Goal: Information Seeking & Learning: Learn about a topic

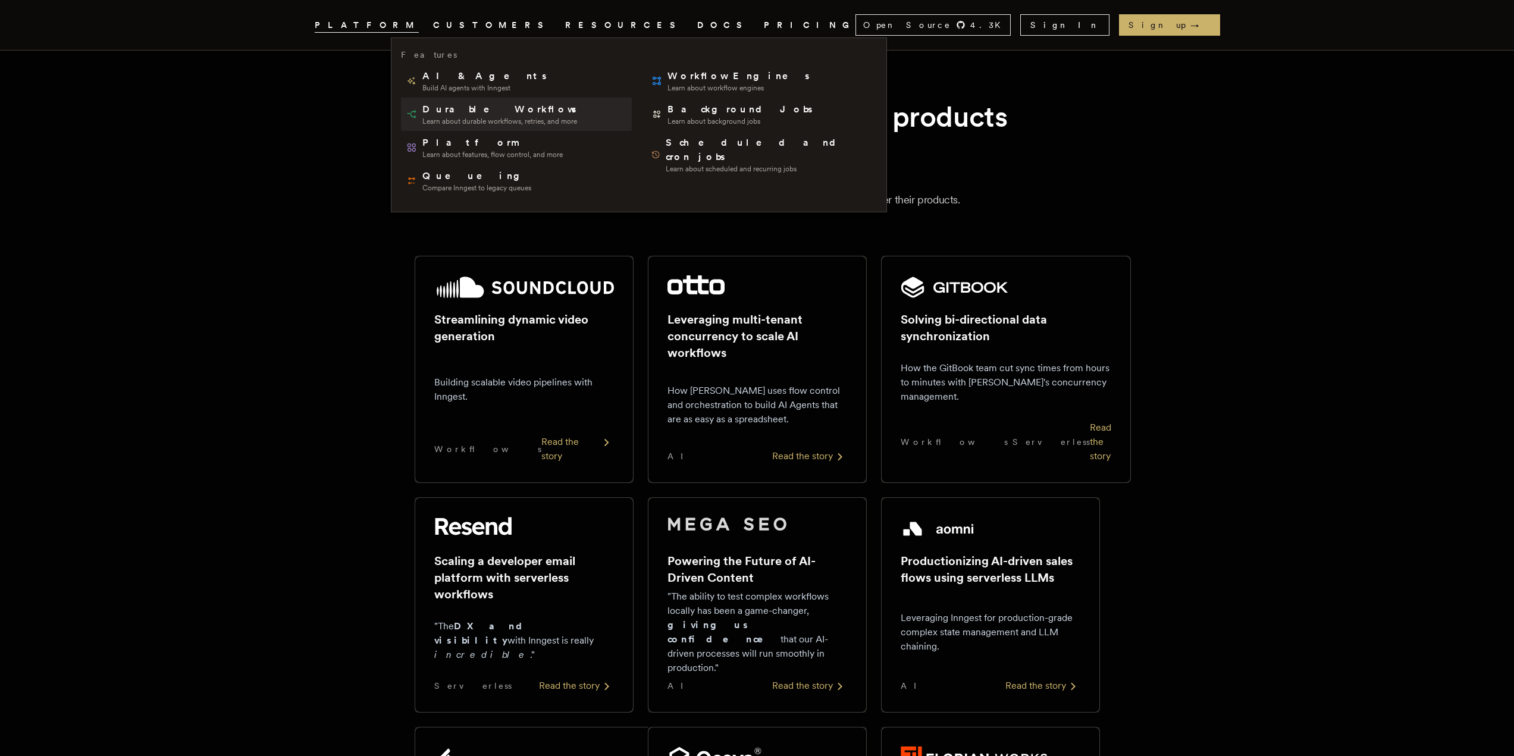
click at [460, 123] on span "Learn about durable workflows, retries, and more" at bounding box center [500, 122] width 156 height 10
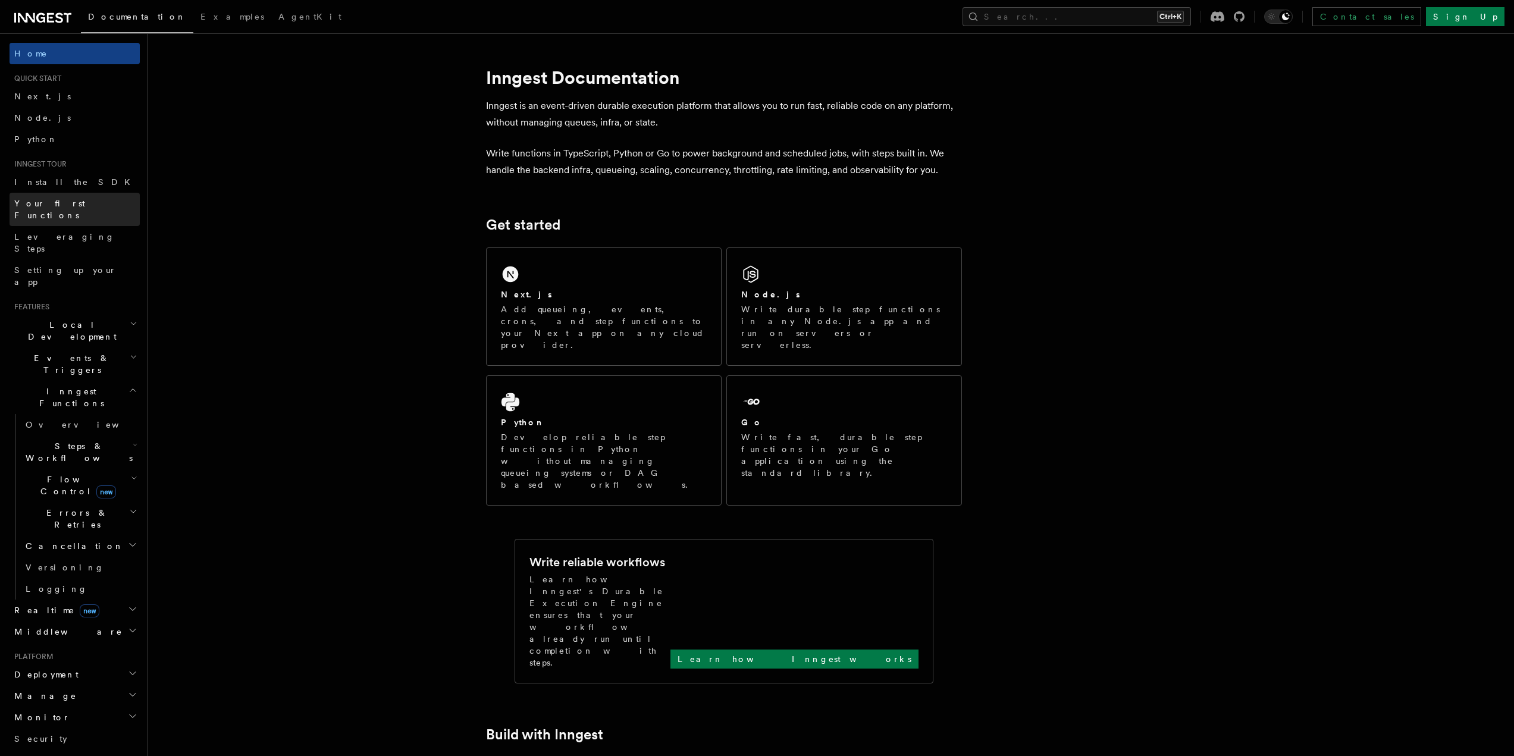
click at [64, 208] on span "Your first Functions" at bounding box center [77, 209] width 126 height 24
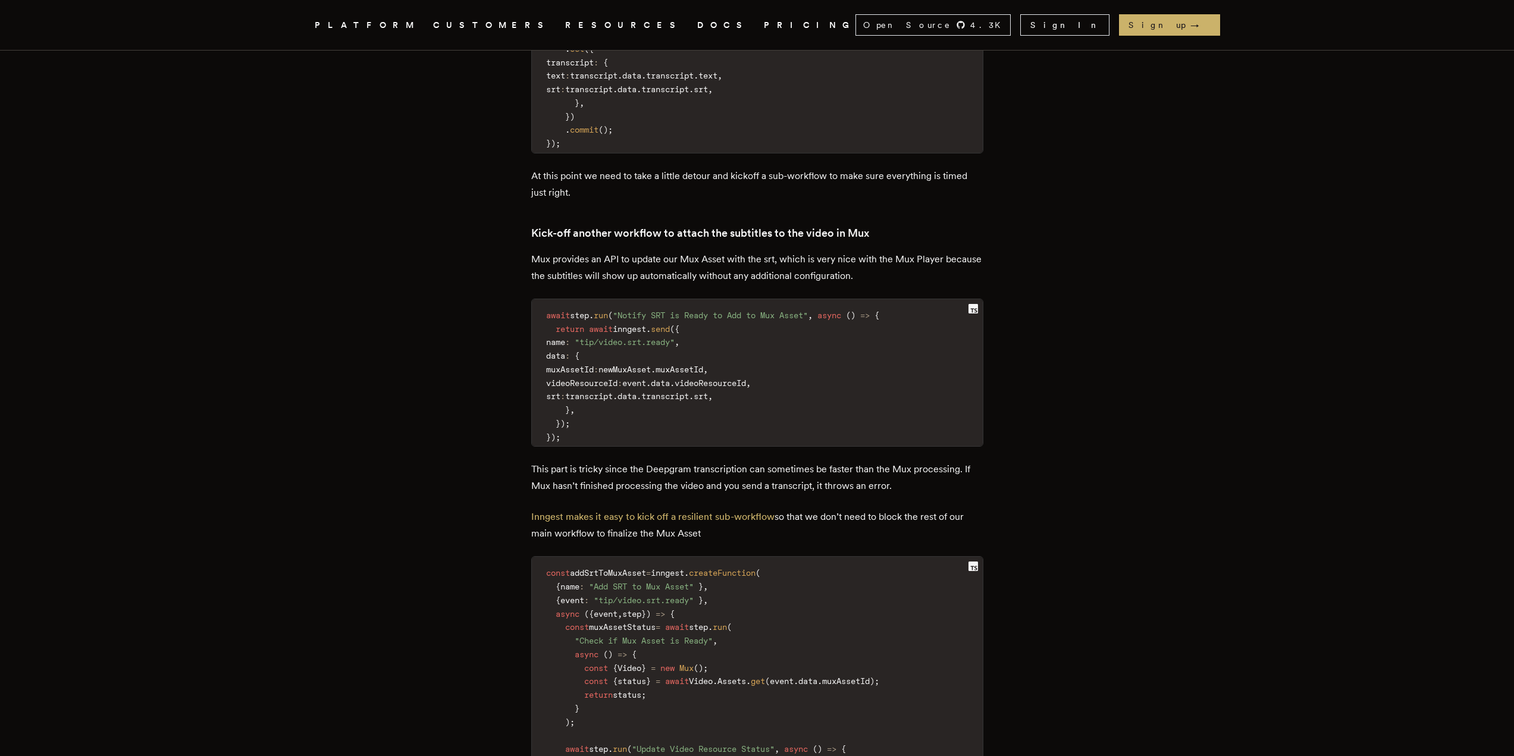
scroll to position [7198, 0]
